Goal: Task Accomplishment & Management: Use online tool/utility

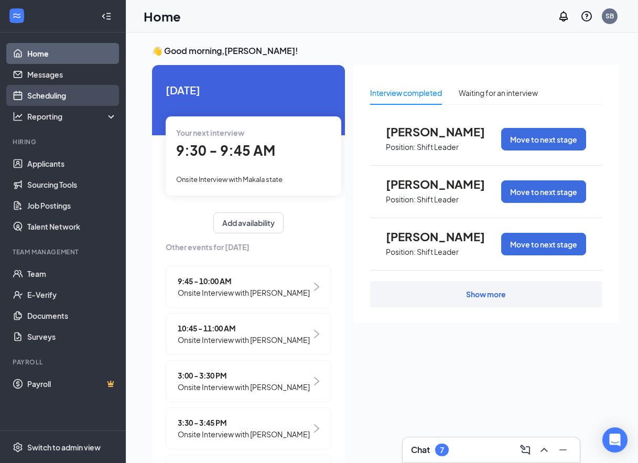
click at [77, 95] on link "Scheduling" at bounding box center [72, 95] width 90 height 21
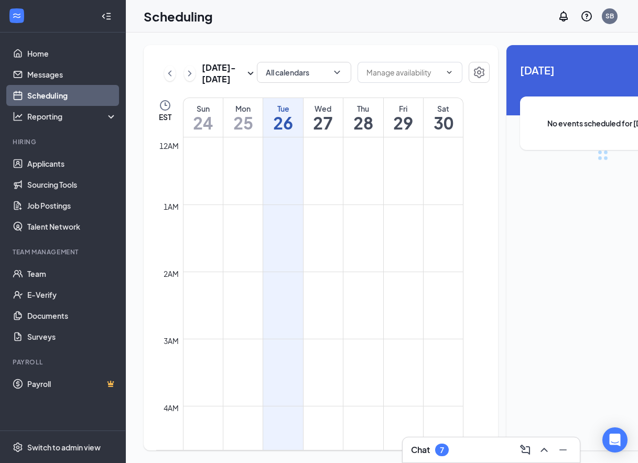
scroll to position [515, 0]
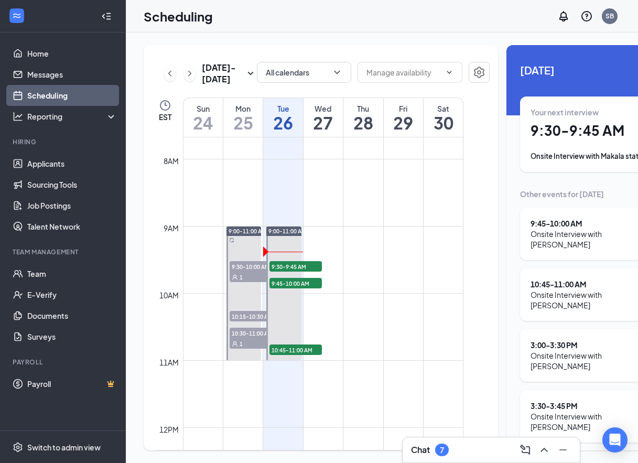
click at [73, 98] on link "Scheduling" at bounding box center [72, 95] width 90 height 21
click at [358, 159] on td at bounding box center [323, 150] width 280 height 17
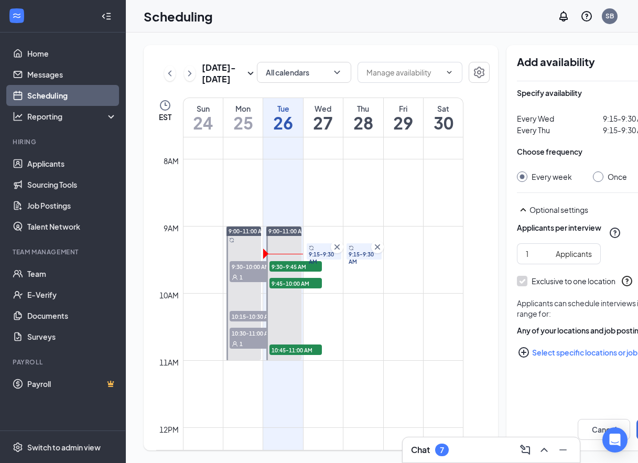
click at [104, 99] on link "Scheduling" at bounding box center [72, 95] width 90 height 21
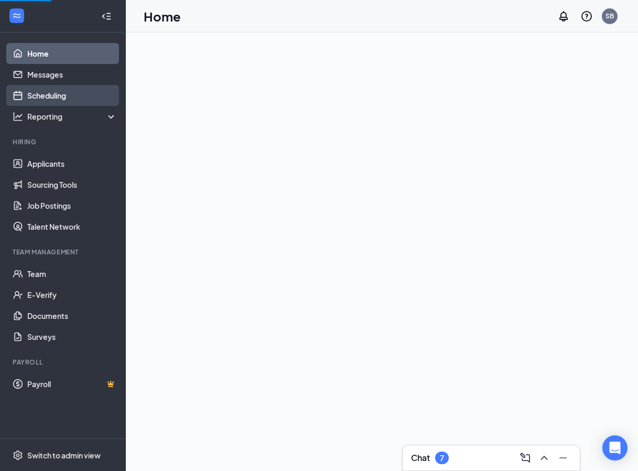
click at [40, 96] on link "Scheduling" at bounding box center [72, 95] width 90 height 21
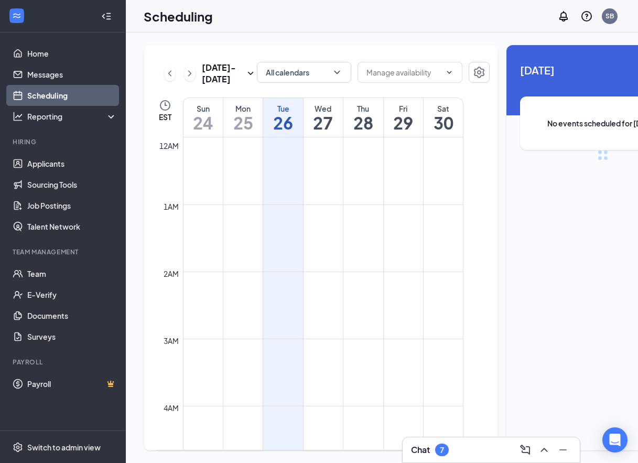
scroll to position [515, 0]
